Goal: Navigation & Orientation: Find specific page/section

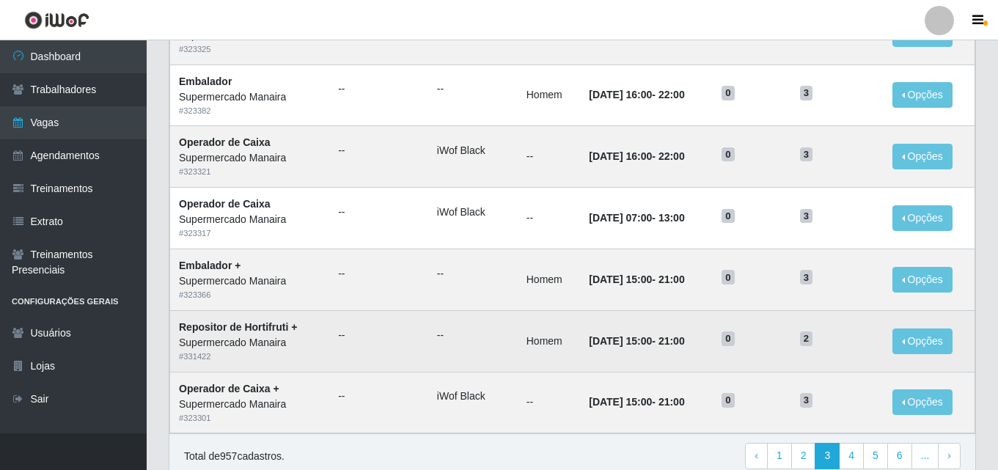
scroll to position [773, 0]
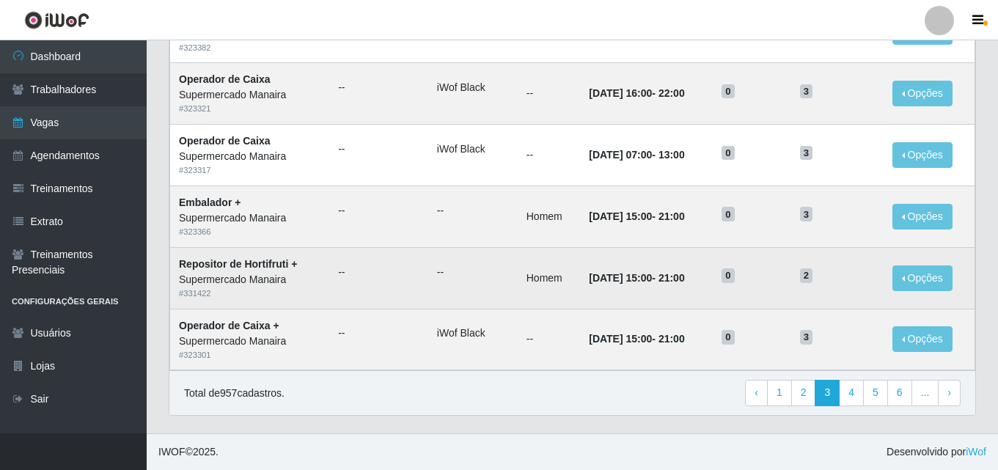
click at [735, 275] on span "0" at bounding box center [728, 275] width 13 height 15
click at [749, 287] on td "0" at bounding box center [752, 278] width 78 height 62
click at [864, 272] on h5 "2" at bounding box center [837, 274] width 75 height 15
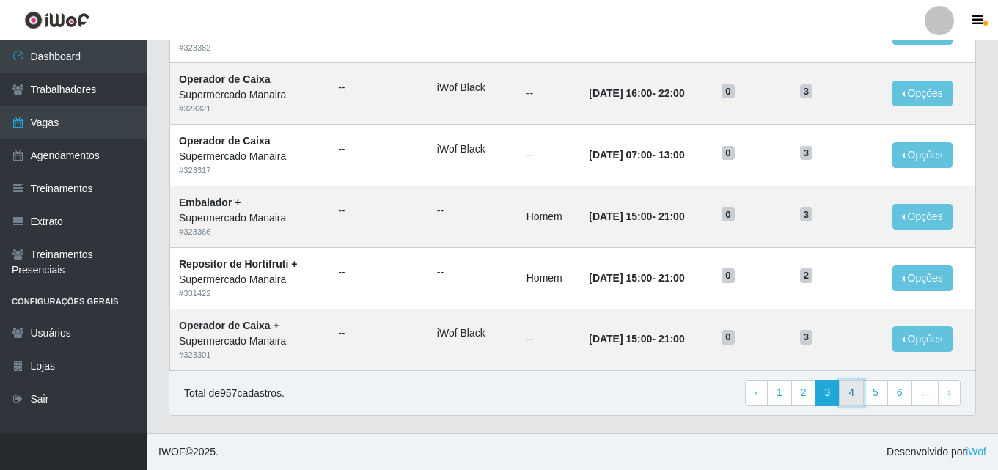
click at [852, 395] on link "4" at bounding box center [851, 393] width 25 height 26
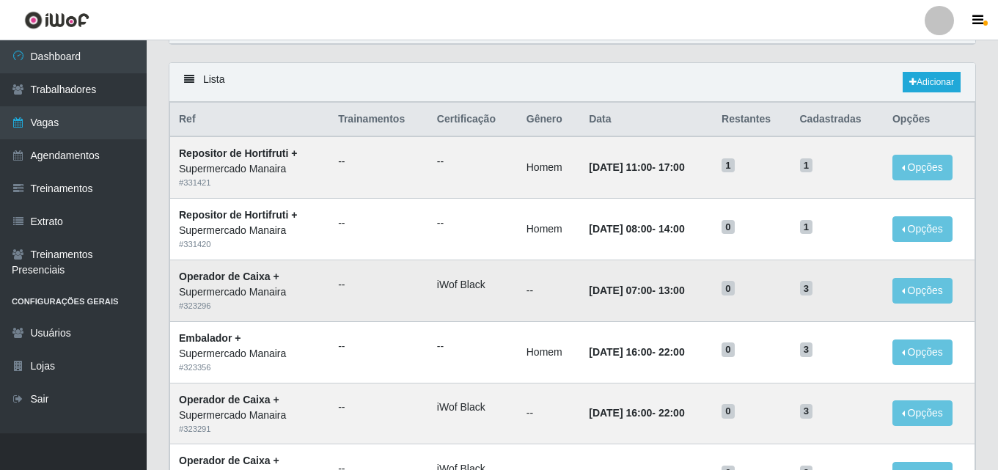
scroll to position [73, 0]
